Goal: Transaction & Acquisition: Purchase product/service

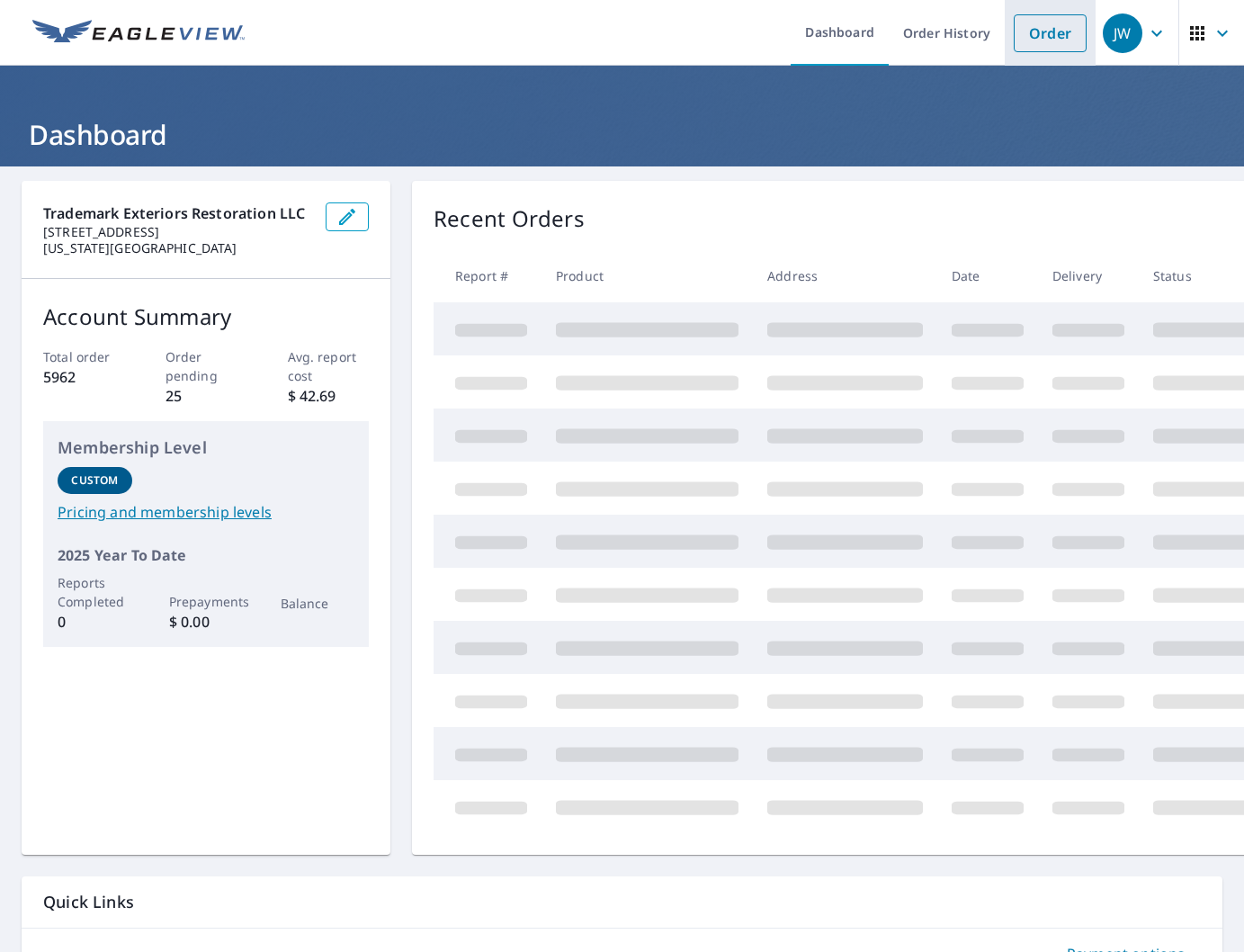
click at [1039, 42] on link "Order" at bounding box center [1050, 33] width 73 height 37
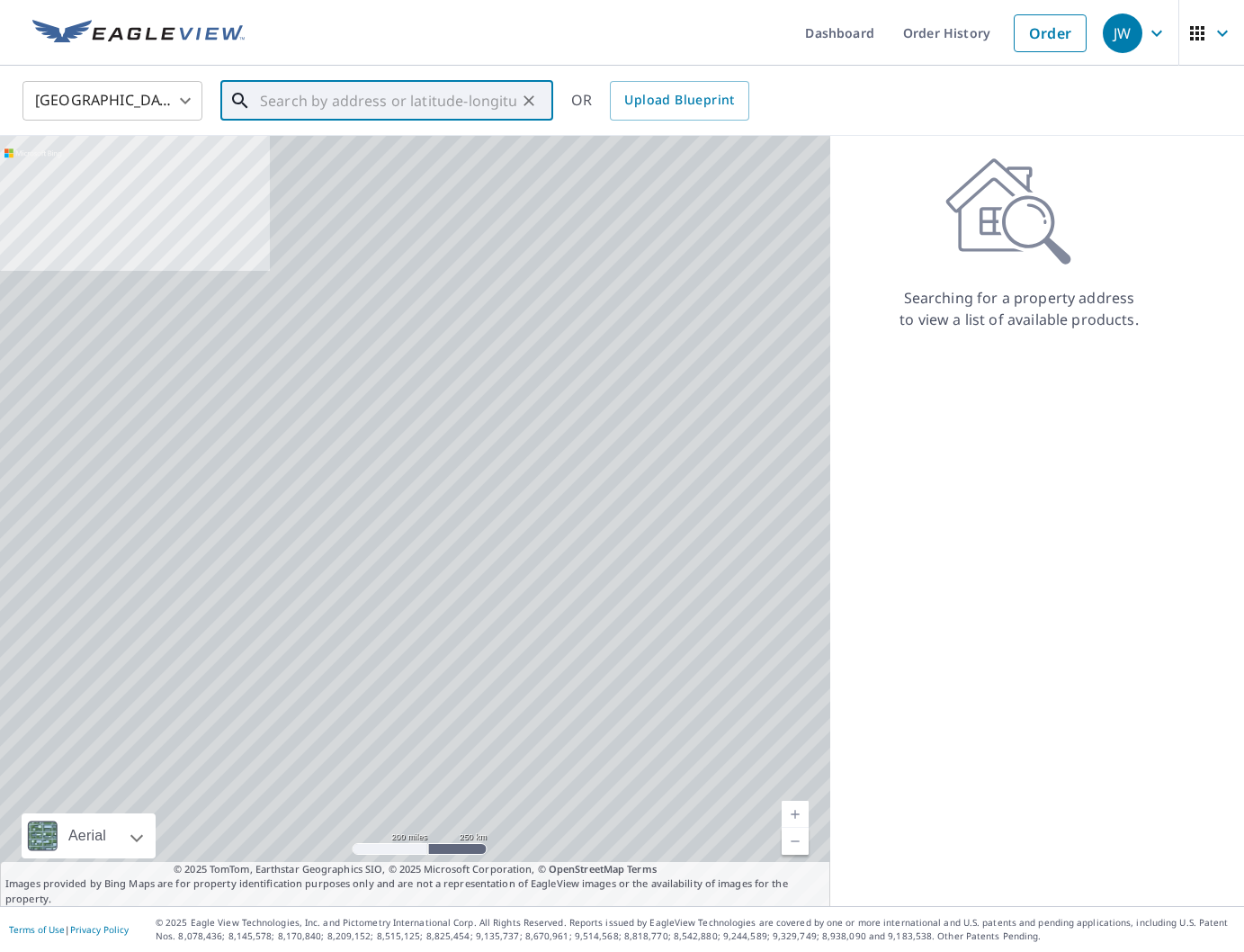
click at [335, 88] on input "text" at bounding box center [388, 101] width 257 height 50
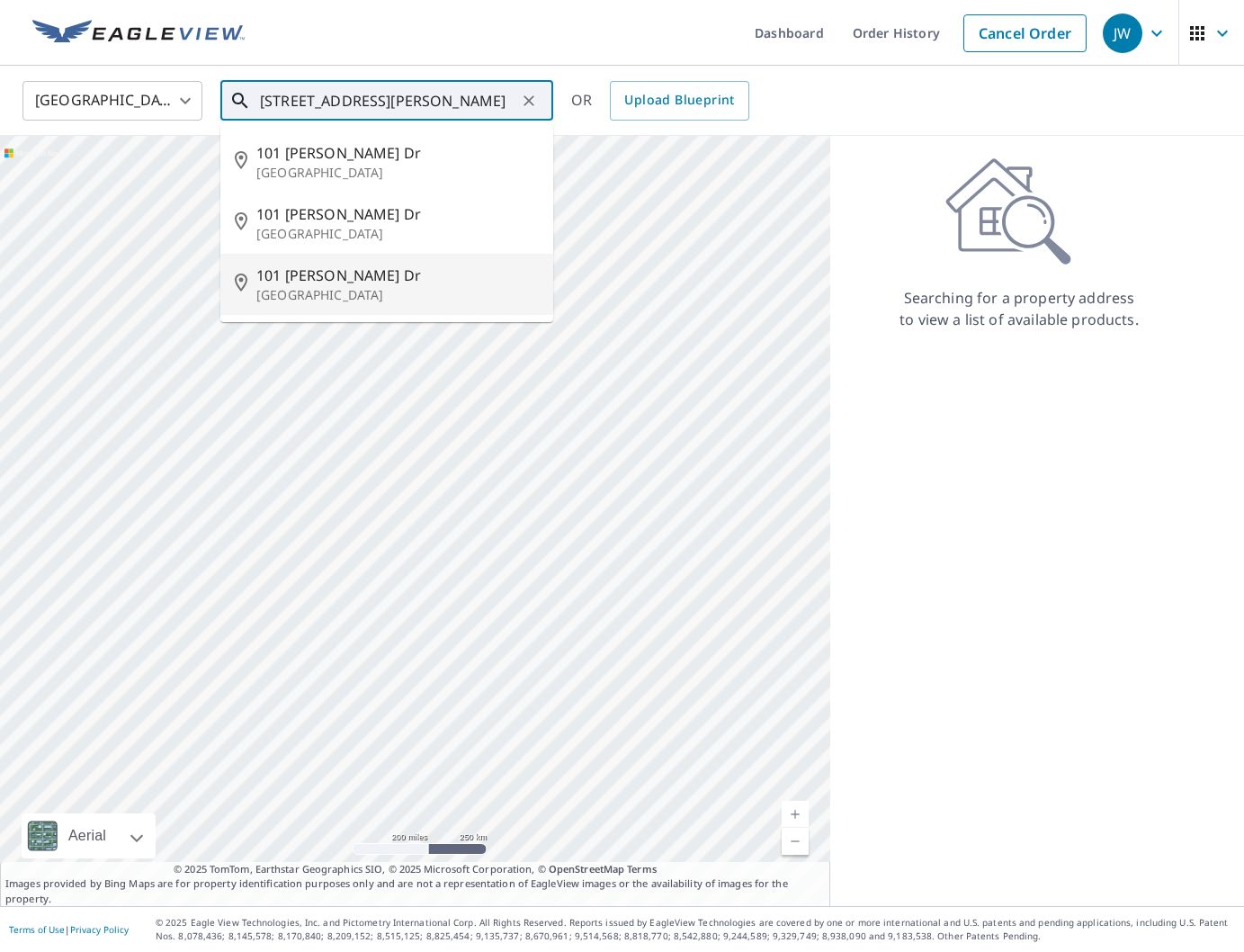
click at [337, 287] on p "[GEOGRAPHIC_DATA]" at bounding box center [398, 294] width 283 height 18
type input "[STREET_ADDRESS][PERSON_NAME][PERSON_NAME]"
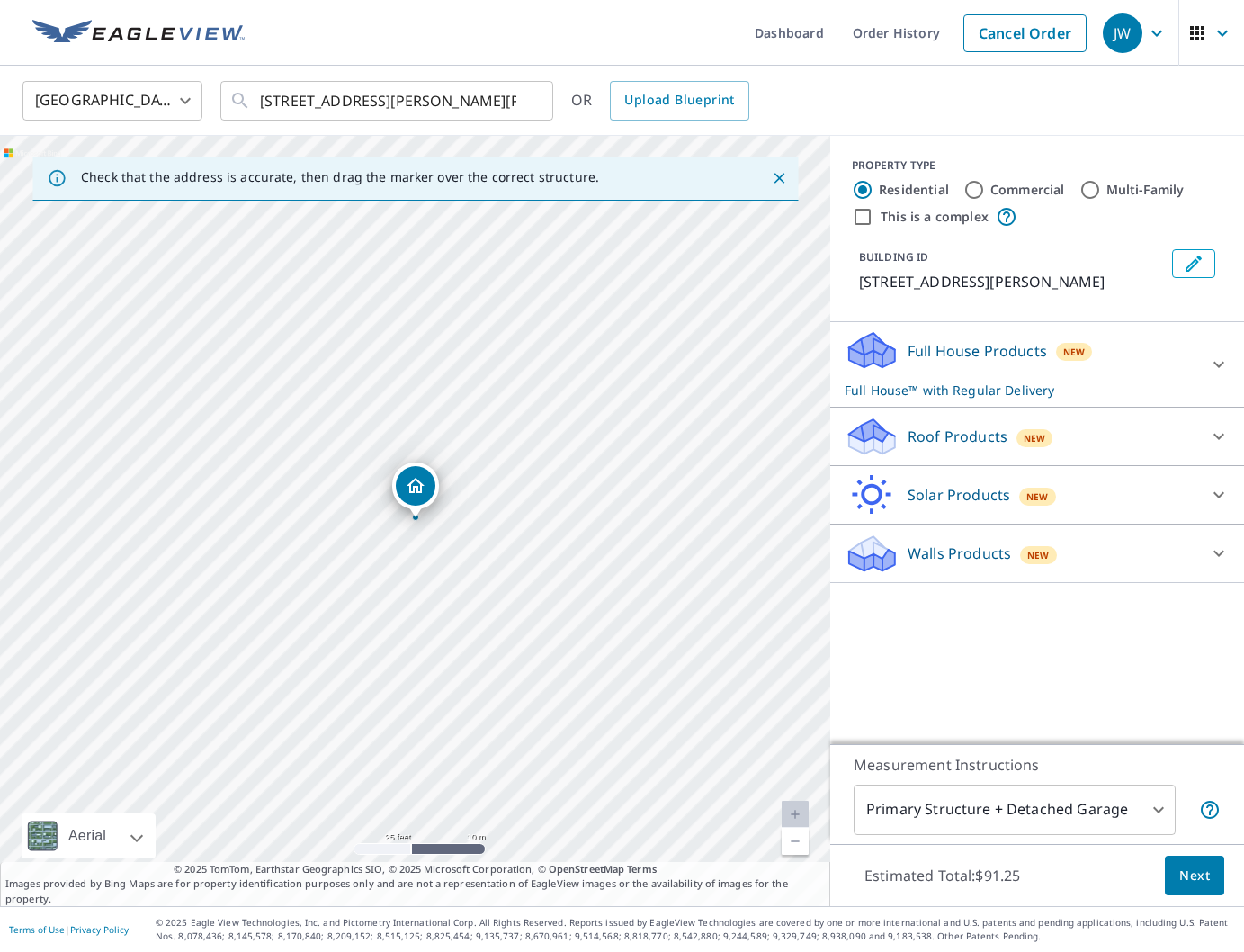
click at [981, 445] on p "Roof Products" at bounding box center [957, 436] width 100 height 21
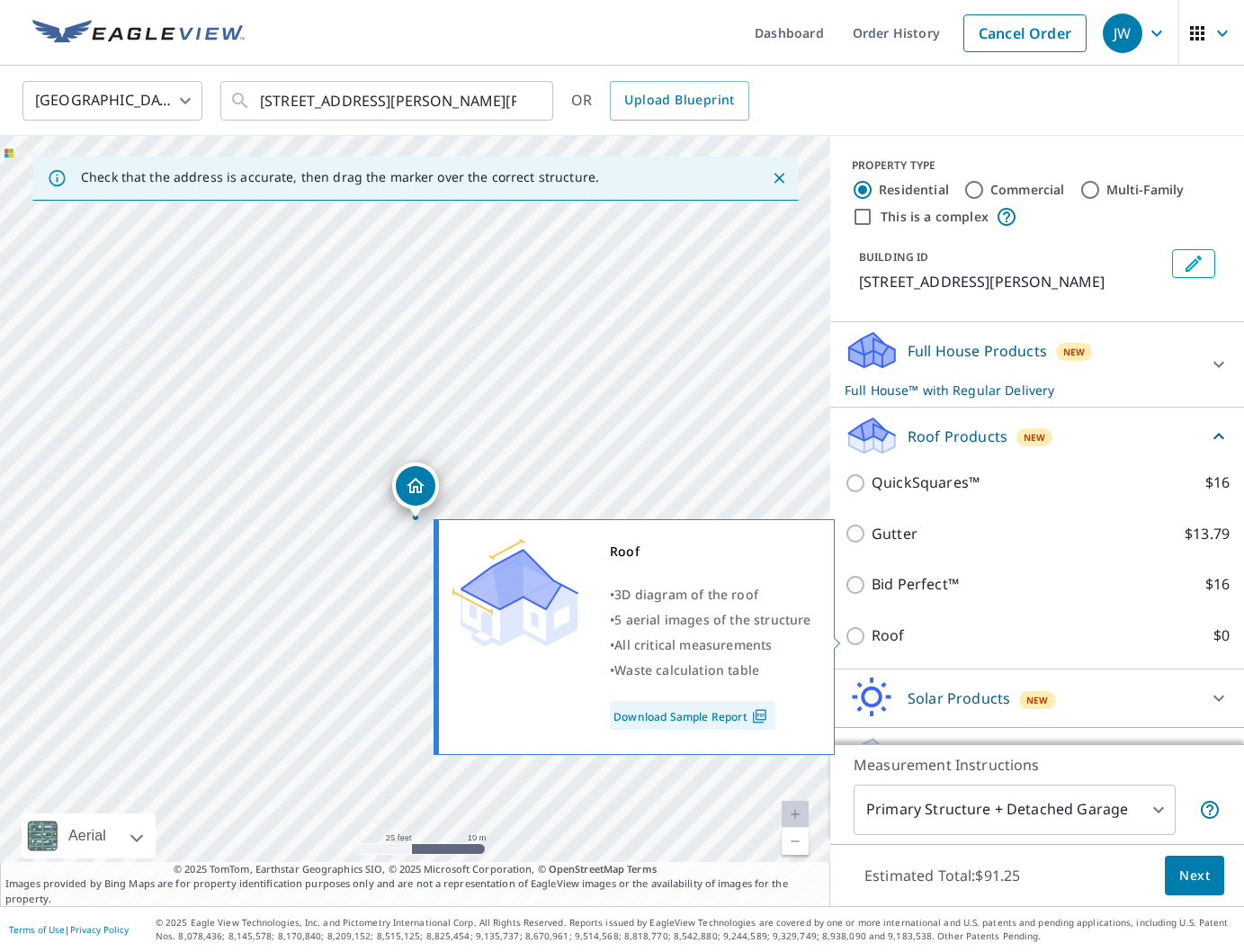
click at [900, 637] on p "Roof" at bounding box center [888, 636] width 34 height 22
click at [872, 637] on input "Roof $0" at bounding box center [858, 636] width 27 height 21
checkbox input "true"
type input "3"
checkbox input "false"
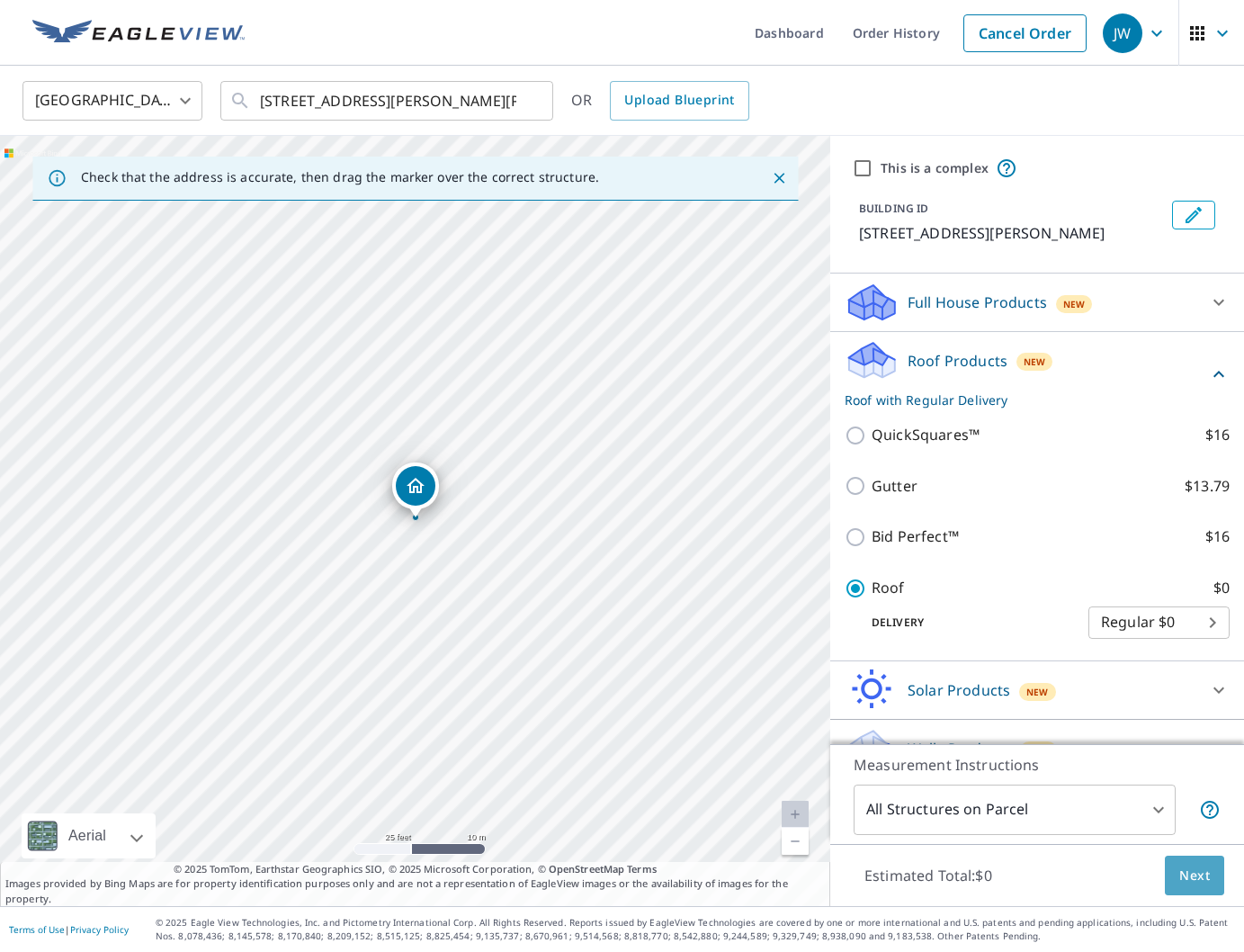
click at [1188, 875] on span "Next" at bounding box center [1194, 875] width 31 height 22
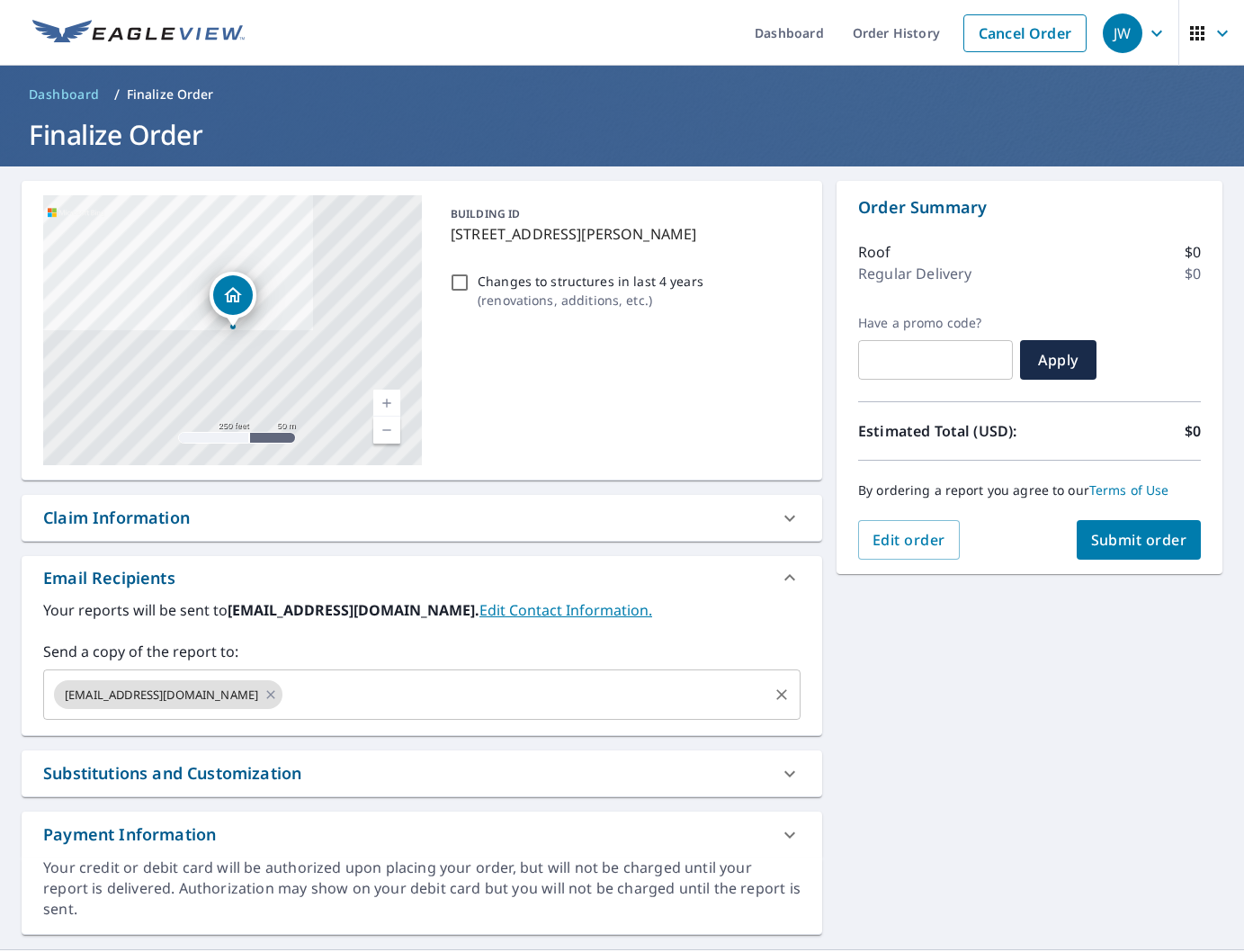
drag, startPoint x: 391, startPoint y: 725, endPoint x: 397, endPoint y: 715, distance: 11.7
click at [392, 724] on div "Your reports will be sent to [EMAIL_ADDRESS][DOMAIN_NAME]. Edit Contact Informa…" at bounding box center [422, 667] width 801 height 136
click at [397, 715] on div "[EMAIL_ADDRESS][DOMAIN_NAME] ​" at bounding box center [421, 694] width 757 height 50
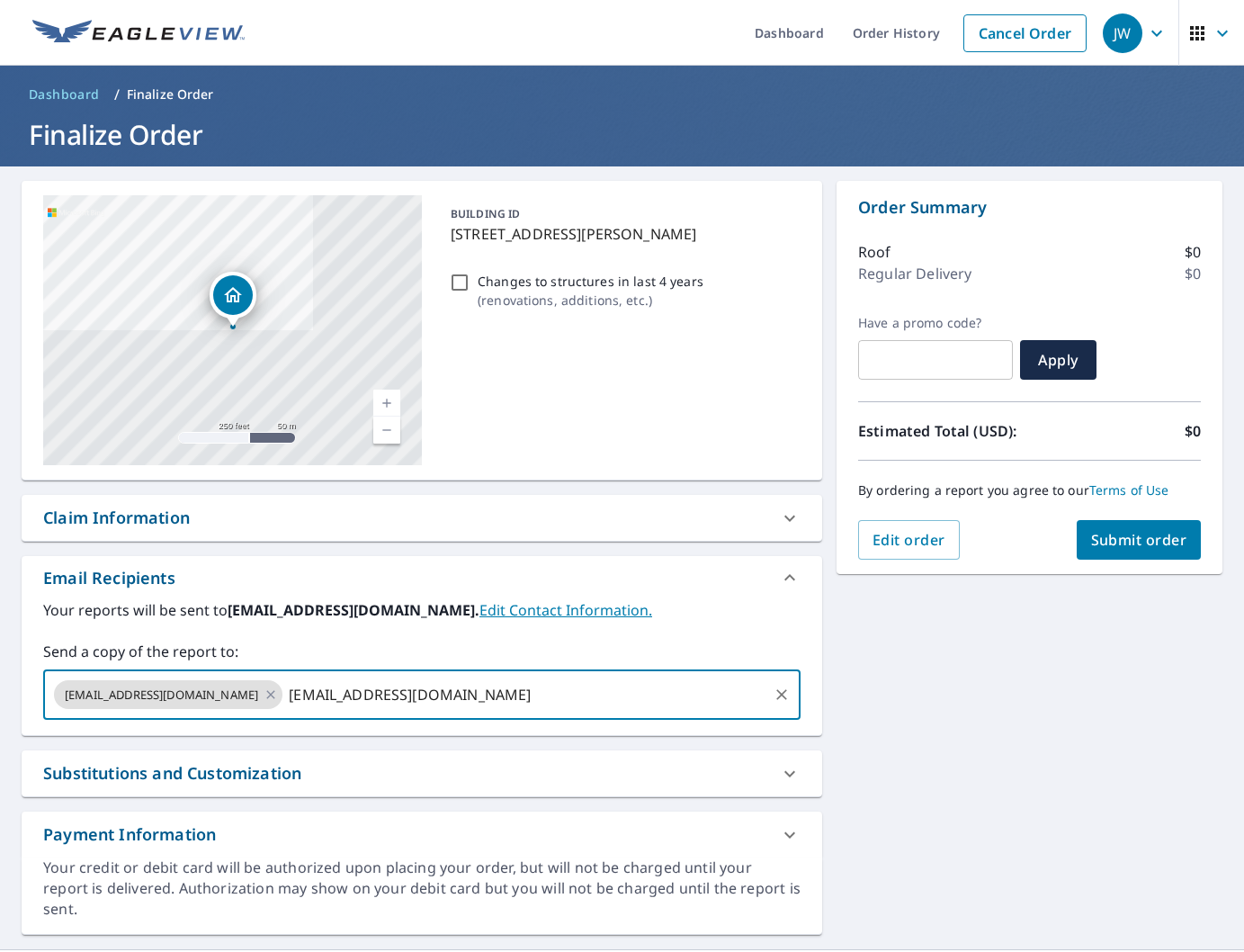
type input "[EMAIL_ADDRESS][DOMAIN_NAME]"
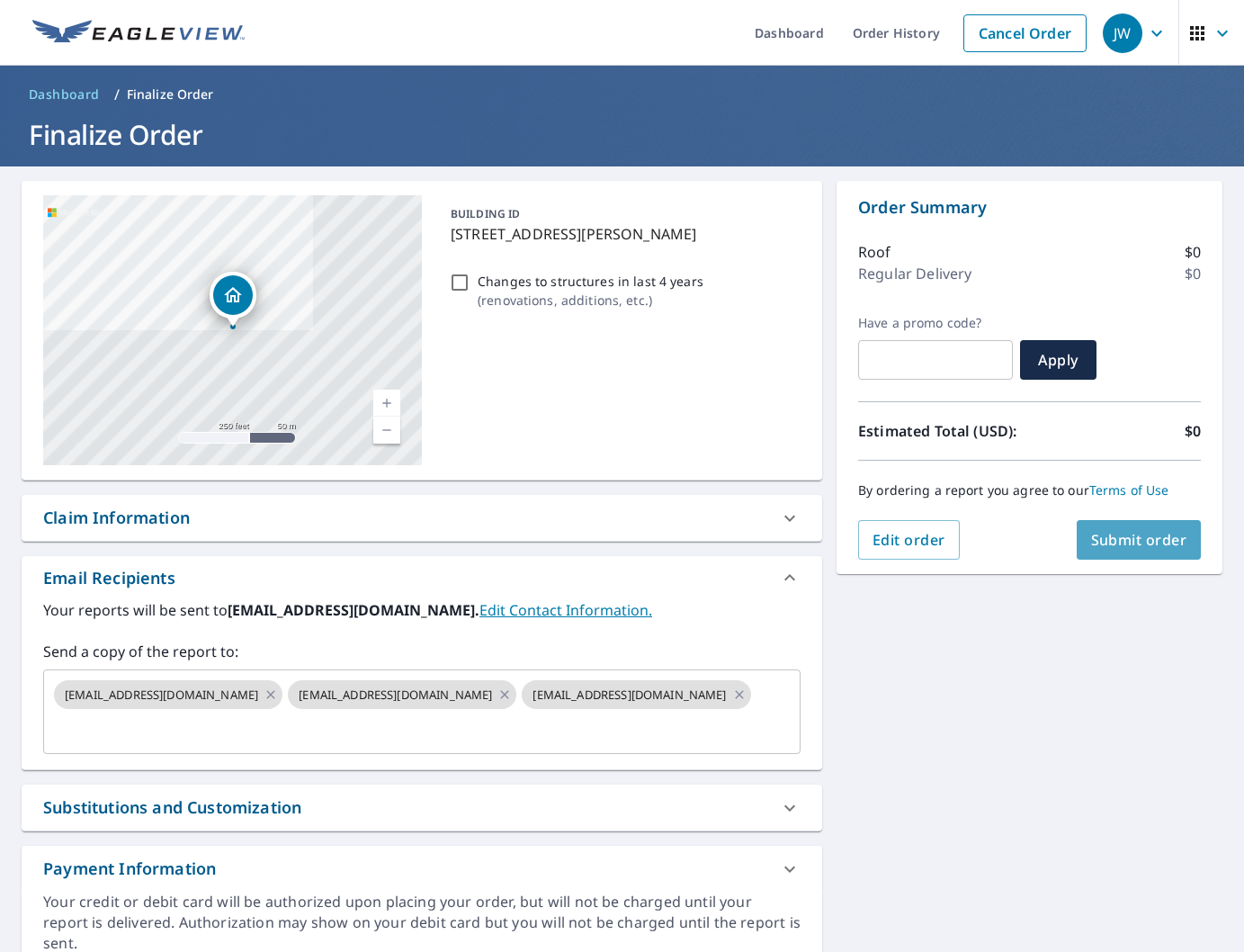
click at [1169, 550] on button "Submit order" at bounding box center [1139, 539] width 125 height 39
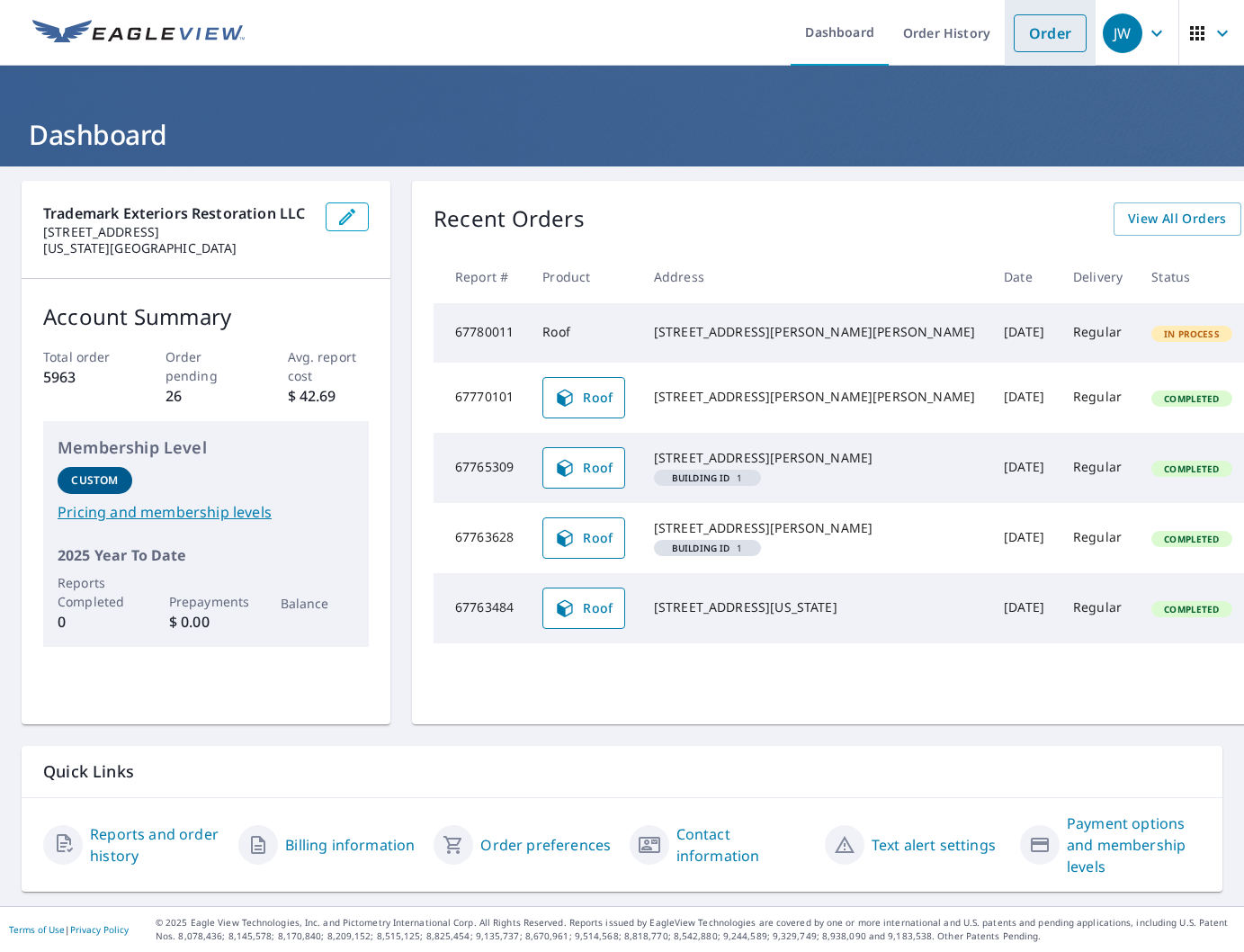
click at [1064, 32] on link "Order" at bounding box center [1050, 33] width 73 height 37
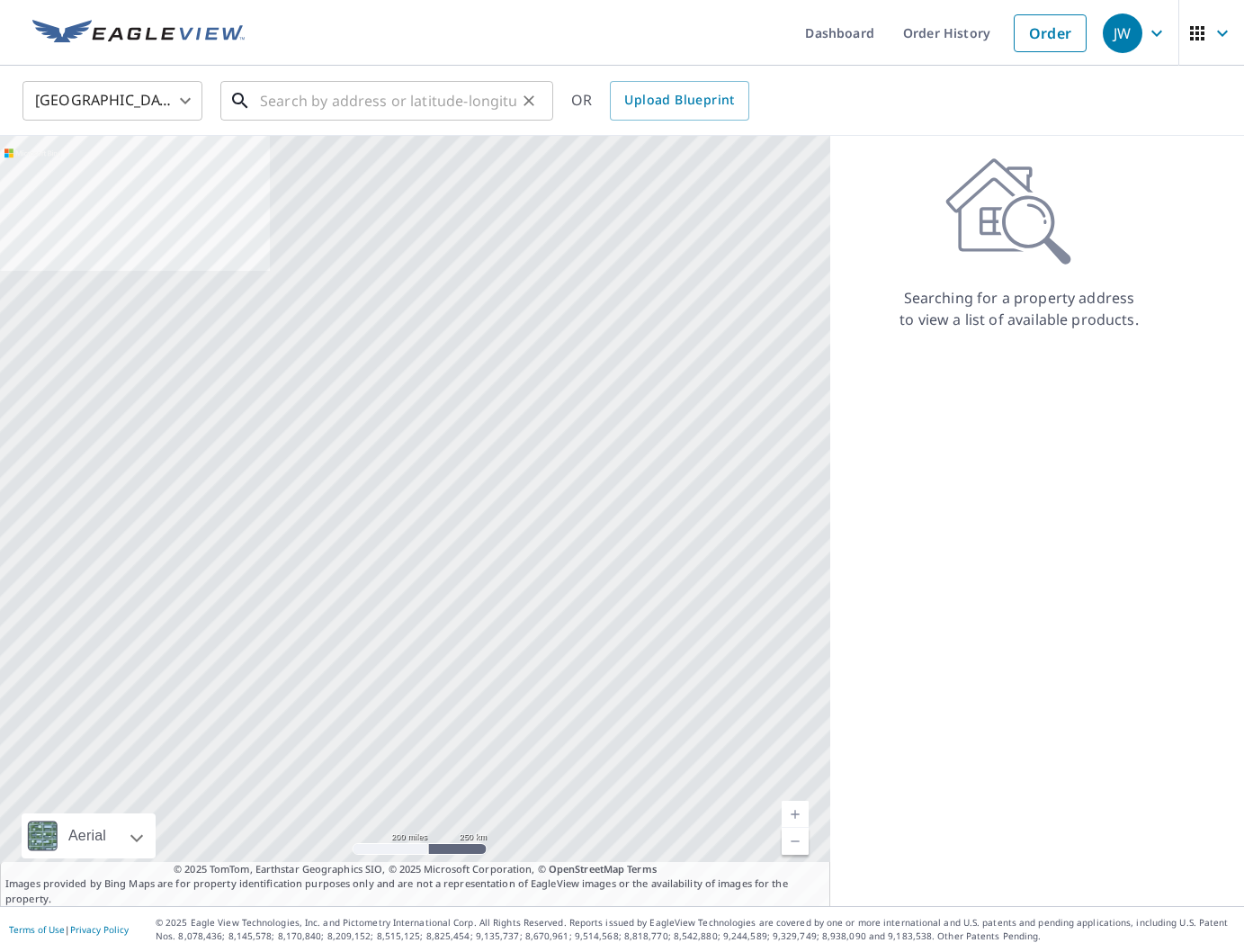
click at [427, 111] on input "text" at bounding box center [388, 101] width 257 height 50
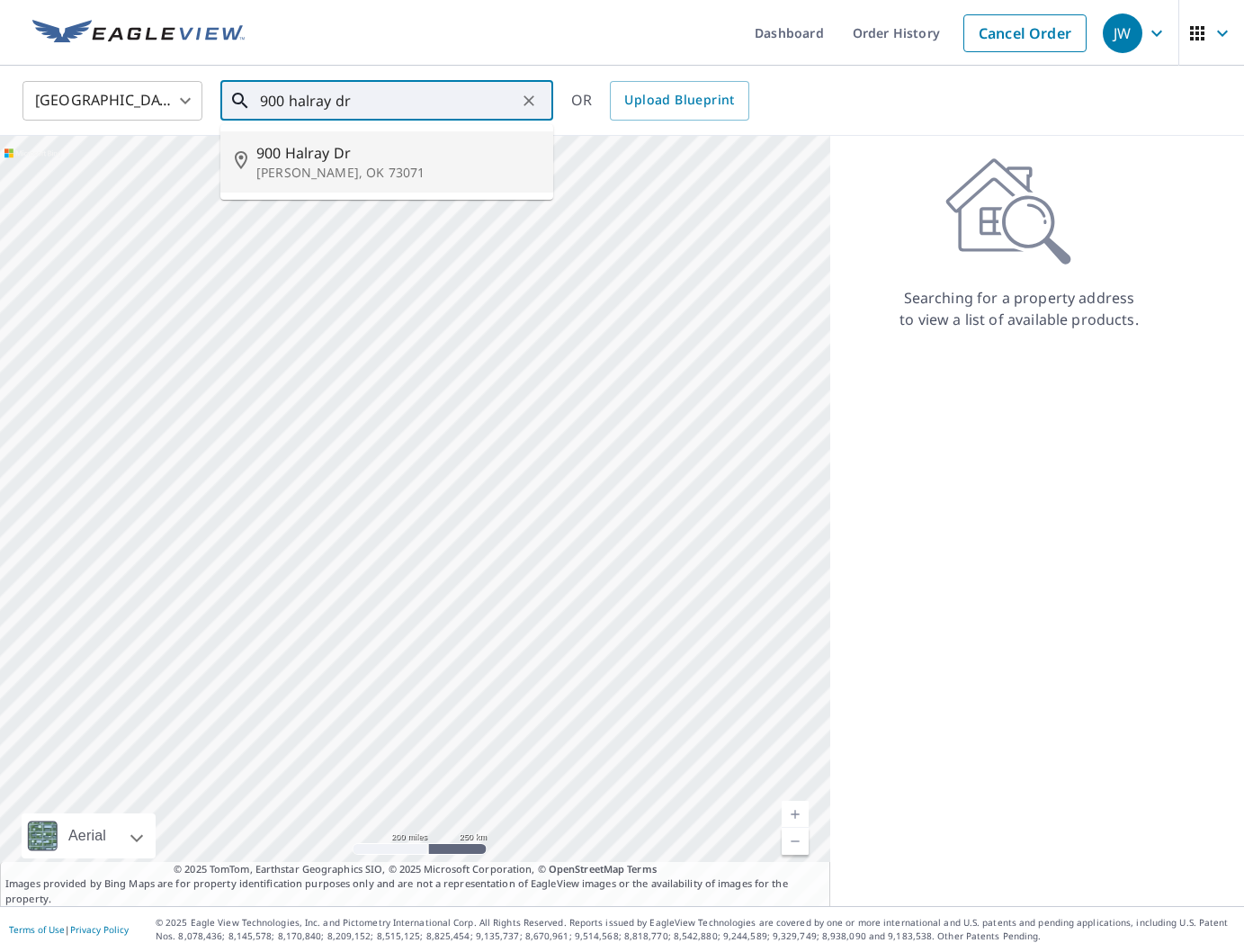
click at [406, 170] on p "Norman, OK 73071" at bounding box center [398, 172] width 283 height 18
type input "900 Halray Dr Norman, OK 73071"
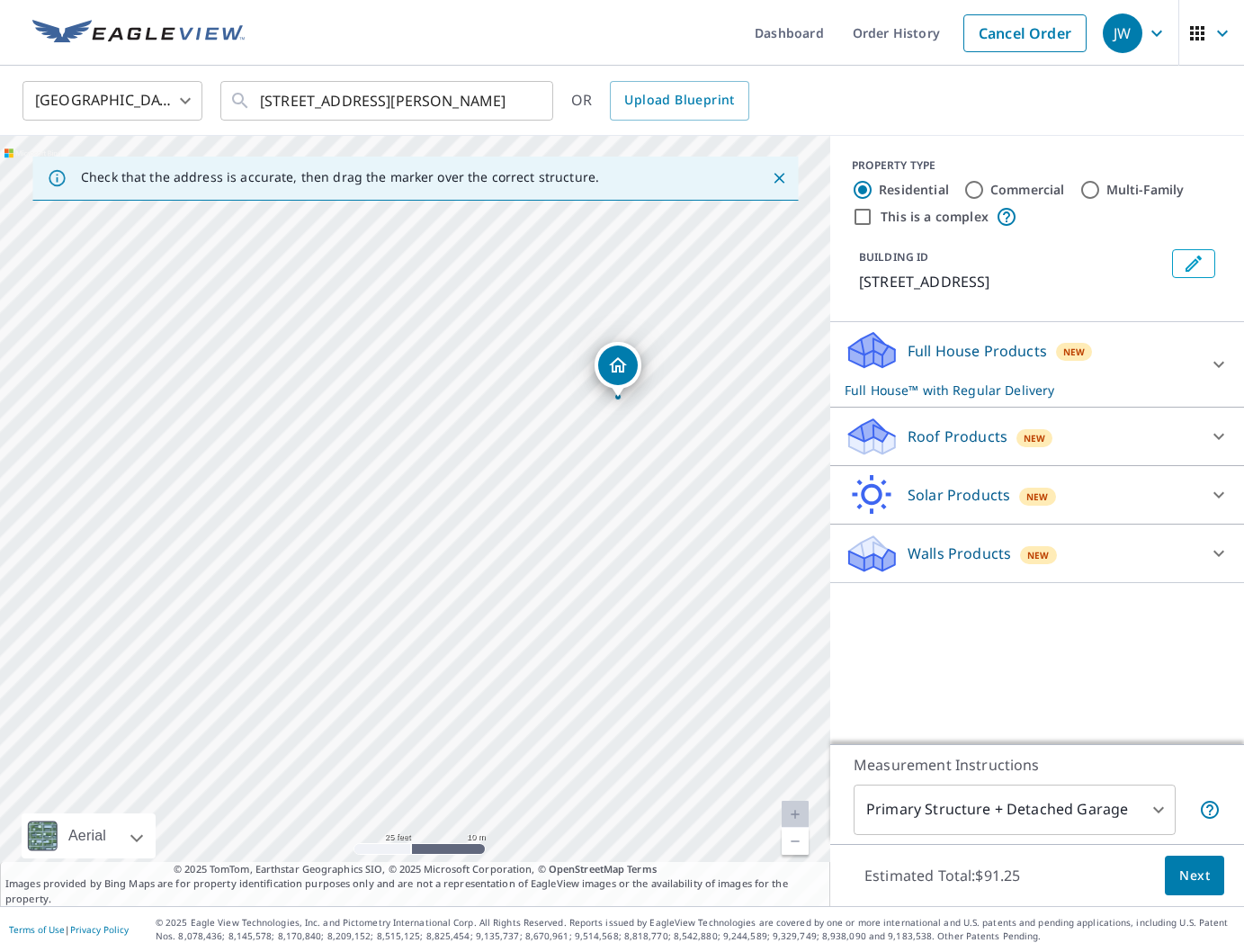
drag, startPoint x: 491, startPoint y: 478, endPoint x: 719, endPoint y: 357, distance: 258.1
click at [720, 355] on div "900 Halray Dr Norman, OK 73071" at bounding box center [414, 521] width 830 height 770
drag, startPoint x: 560, startPoint y: 449, endPoint x: 478, endPoint y: 586, distance: 159.7
click at [478, 586] on div "900 Halray Dr Norman, OK 73071" at bounding box center [414, 521] width 830 height 770
drag, startPoint x: 511, startPoint y: 520, endPoint x: 600, endPoint y: 482, distance: 96.8
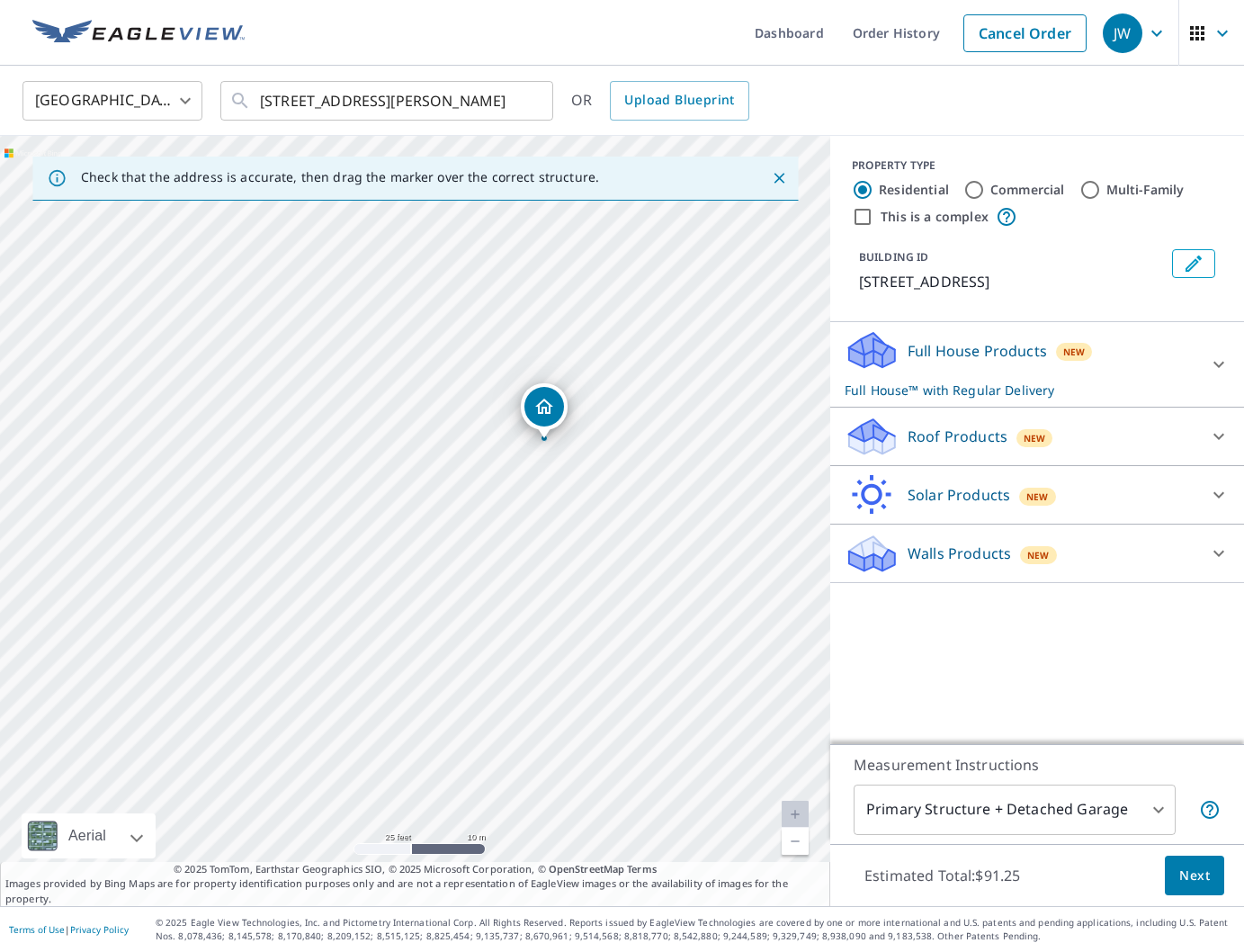
click at [600, 482] on div "900 Halray Dr Norman, OK 73071" at bounding box center [414, 521] width 830 height 770
